Goal: Register for event/course

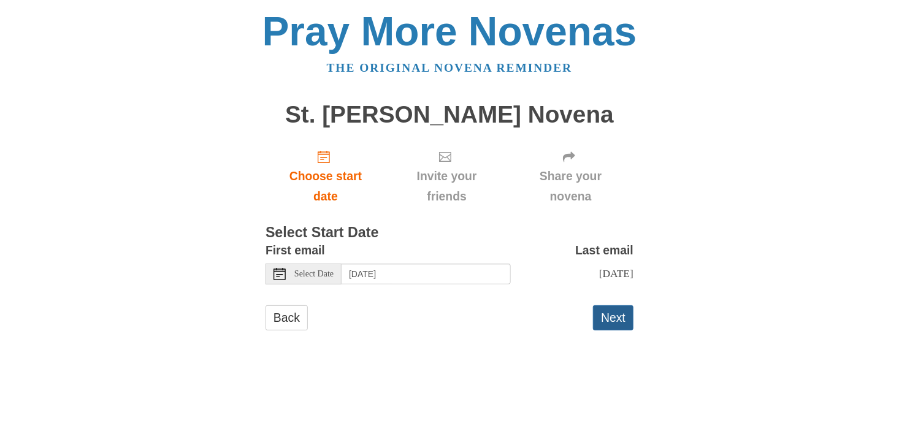
click at [606, 318] on button "Next" at bounding box center [613, 318] width 40 height 25
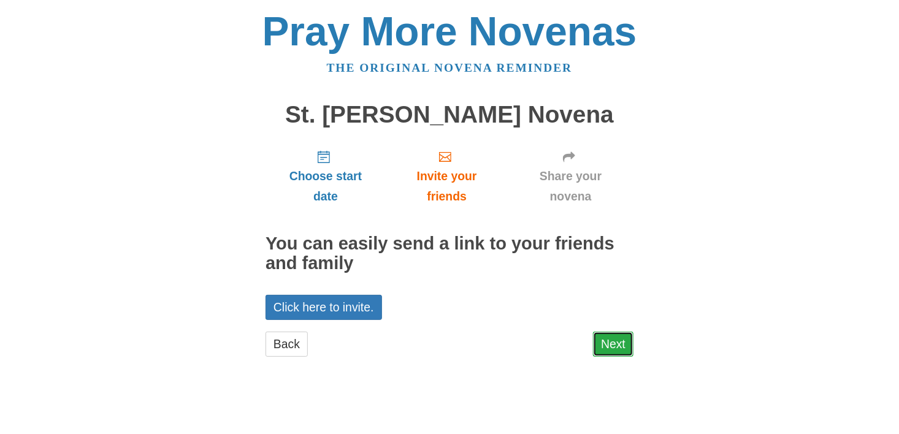
click at [611, 347] on link "Next" at bounding box center [613, 344] width 40 height 25
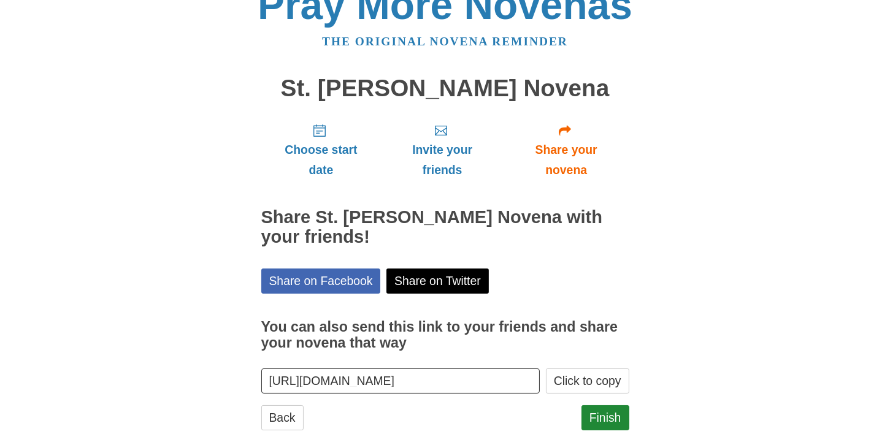
scroll to position [58, 0]
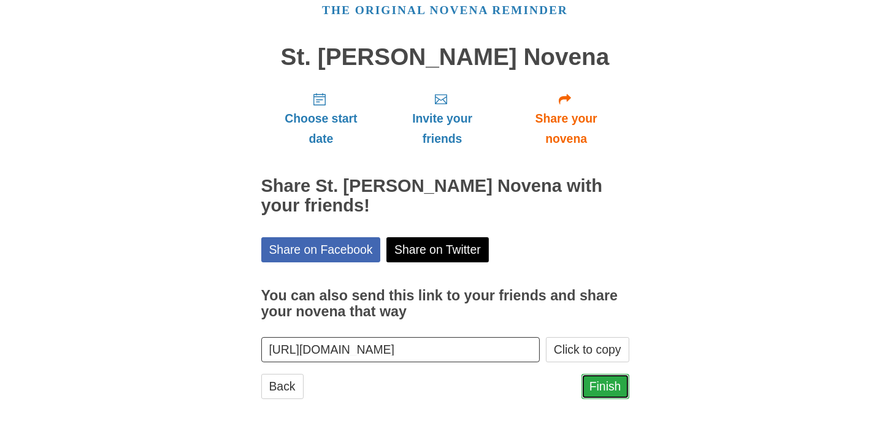
click at [609, 382] on link "Finish" at bounding box center [606, 386] width 48 height 25
